Goal: Information Seeking & Learning: Learn about a topic

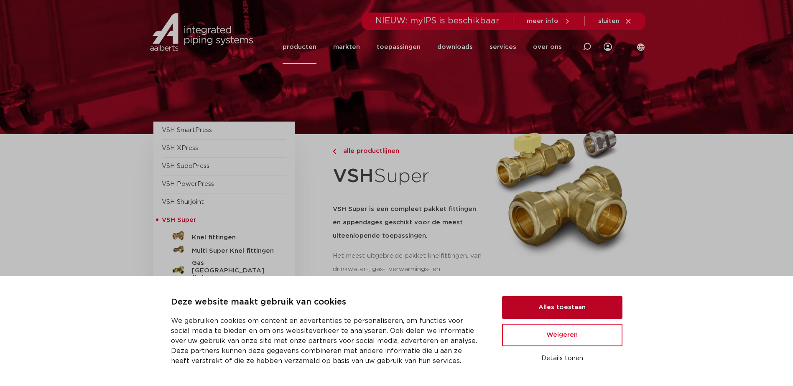
click at [557, 312] on button "Alles toestaan" at bounding box center [562, 307] width 120 height 23
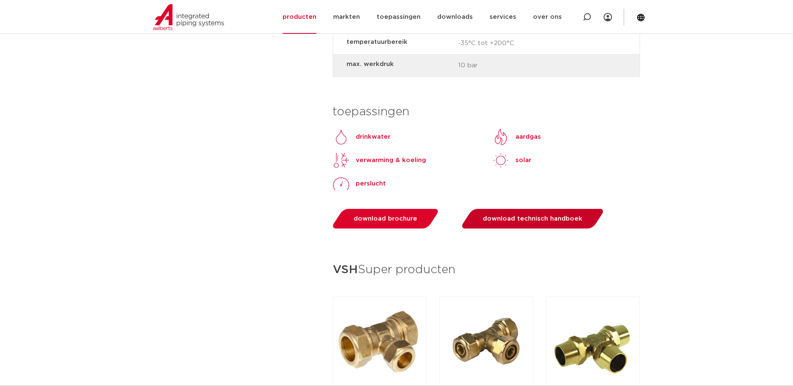
scroll to position [1044, 0]
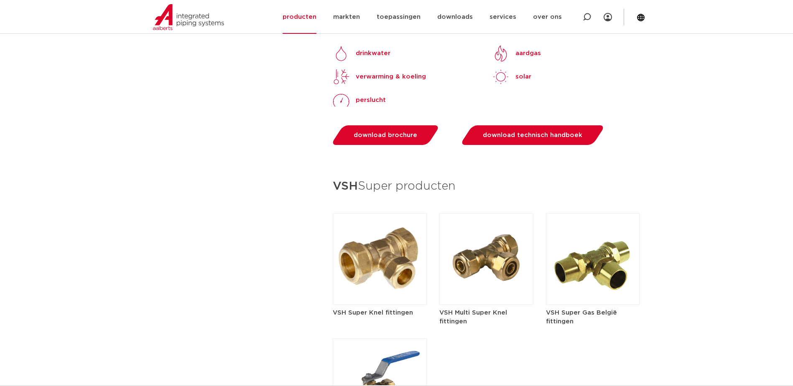
click at [476, 248] on img at bounding box center [486, 259] width 94 height 92
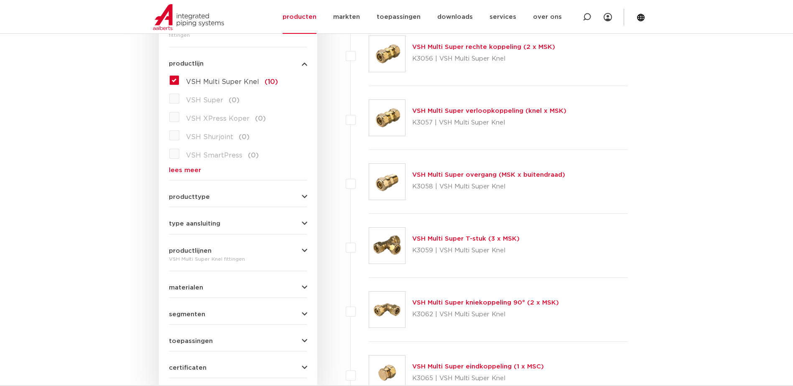
scroll to position [251, 0]
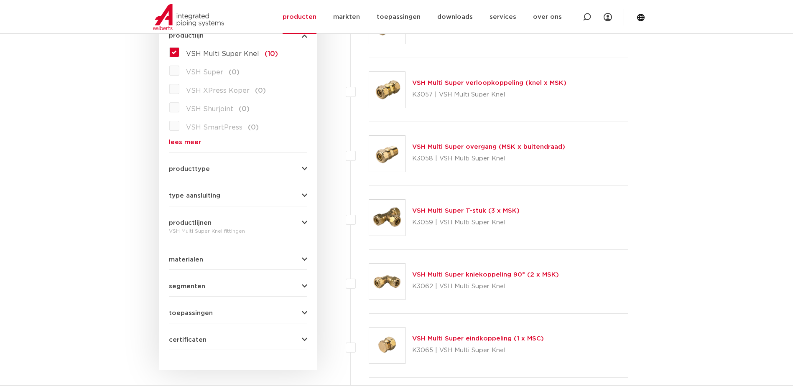
click at [471, 275] on link "VSH Multi Super kniekoppeling 90° (2 x MSK)" at bounding box center [485, 275] width 147 height 6
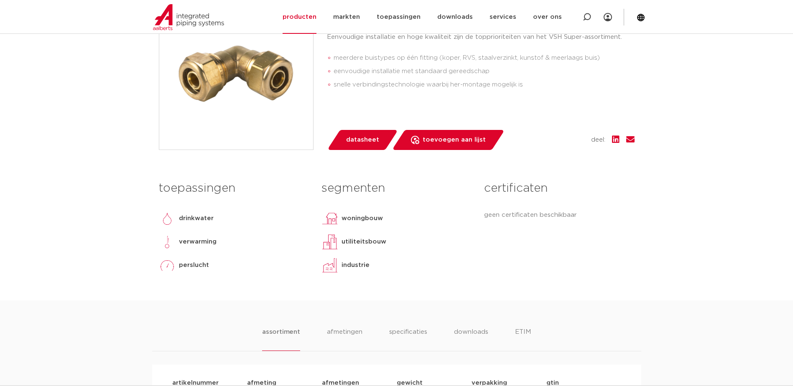
scroll to position [84, 0]
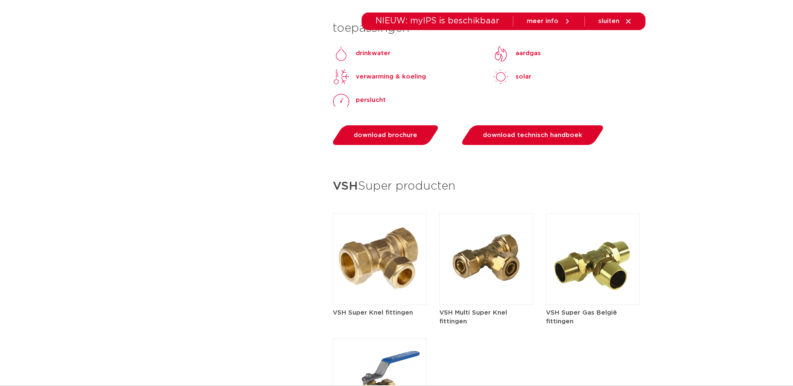
click at [374, 248] on img at bounding box center [380, 259] width 94 height 92
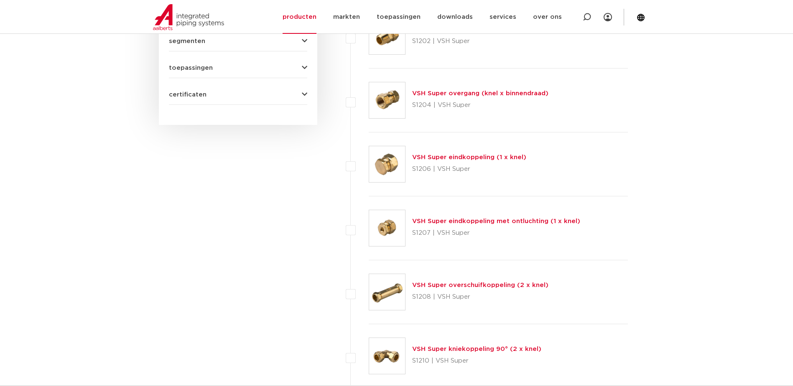
scroll to position [543, 0]
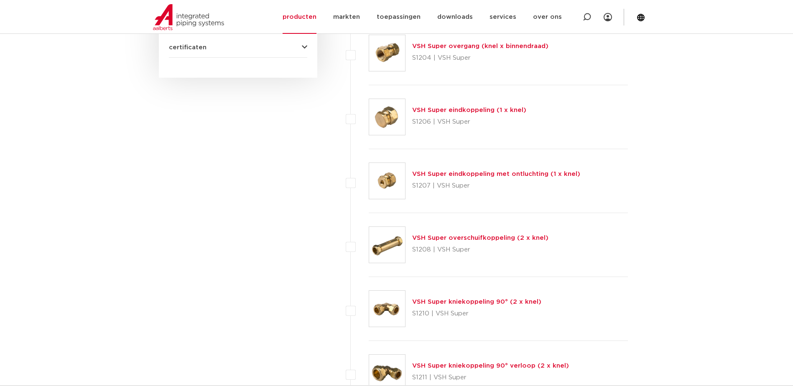
click at [451, 302] on link "VSH Super kniekoppeling 90° (2 x knel)" at bounding box center [476, 302] width 129 height 6
